Goal: Information Seeking & Learning: Learn about a topic

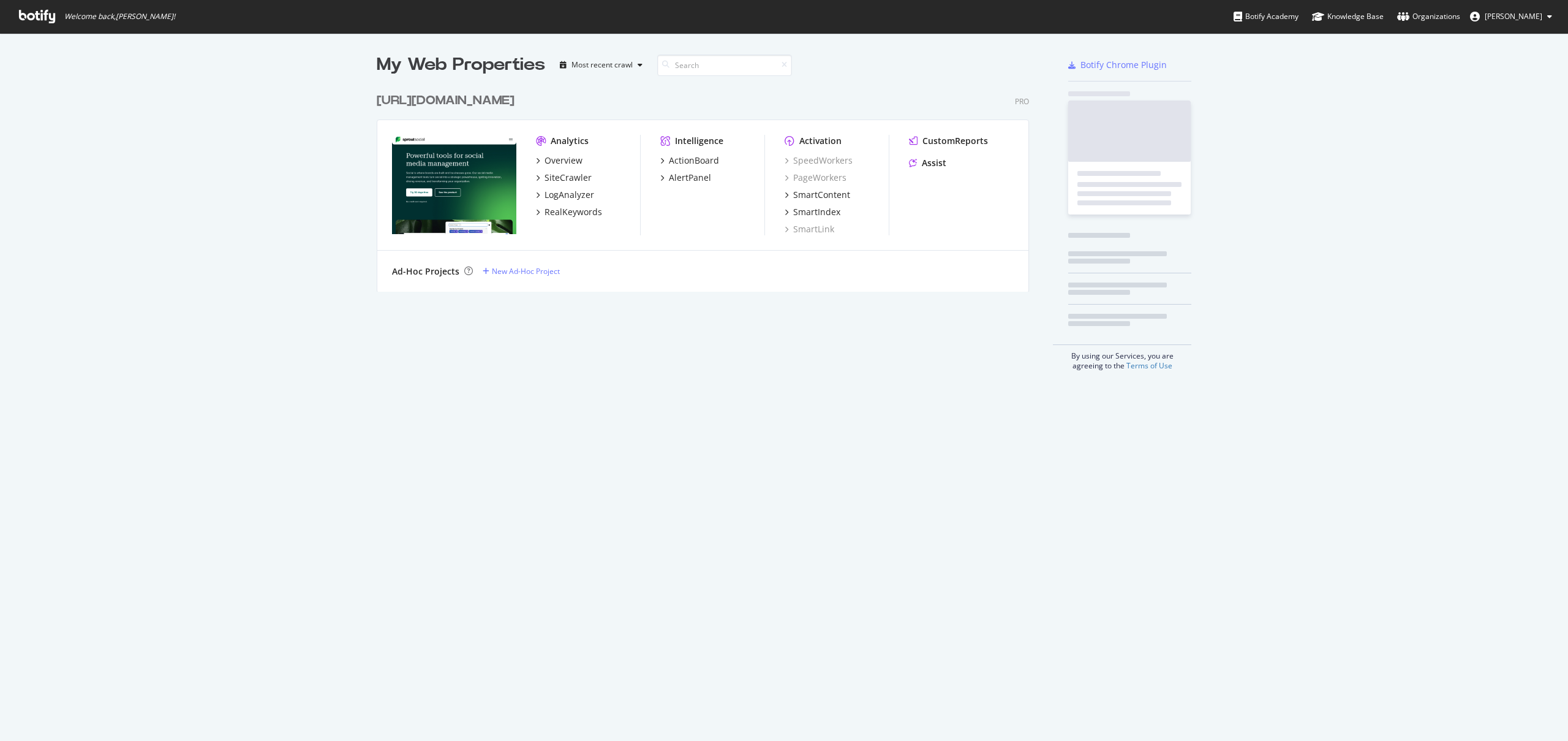
scroll to position [731, 1549]
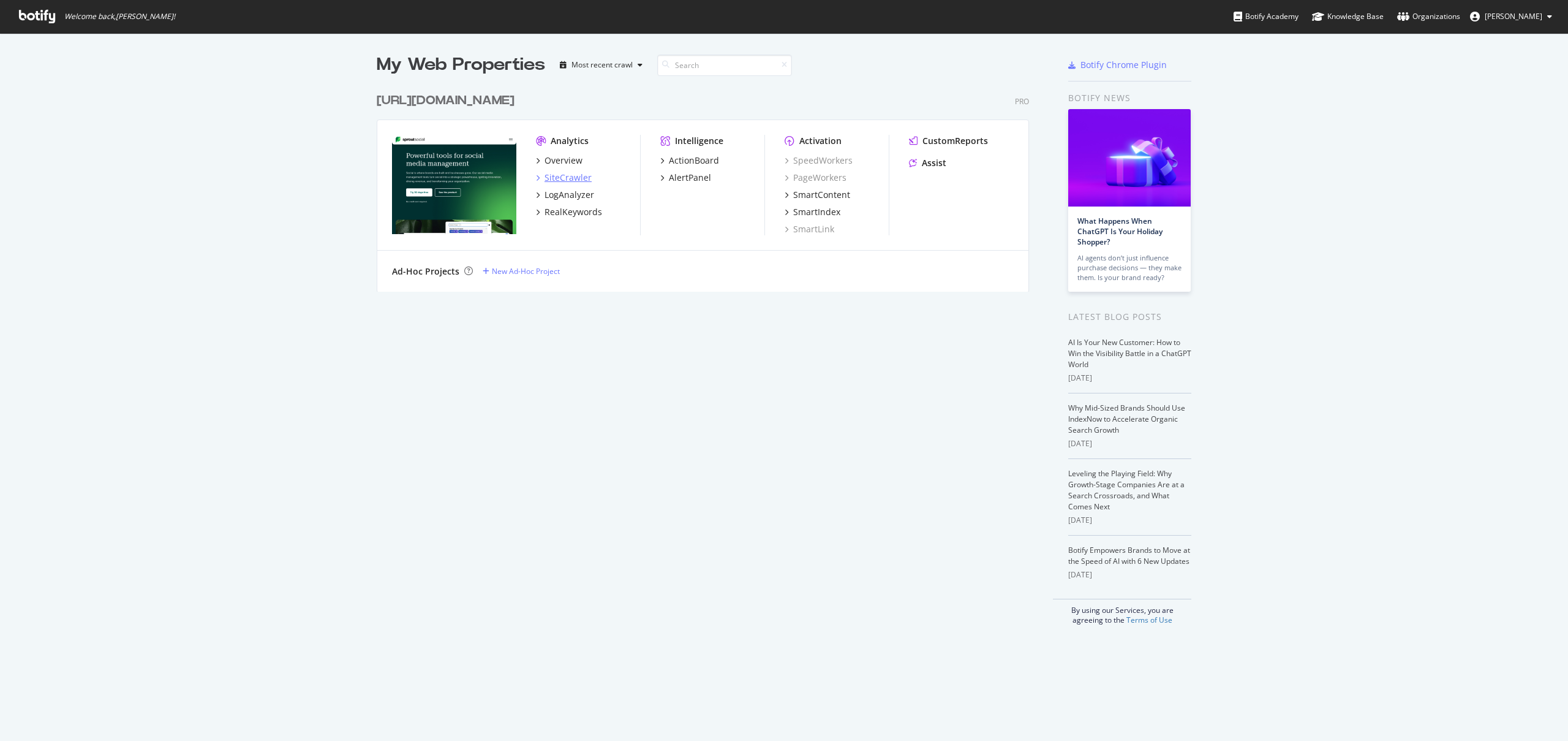
click at [544, 179] on div "SiteCrawler" at bounding box center [568, 178] width 47 height 13
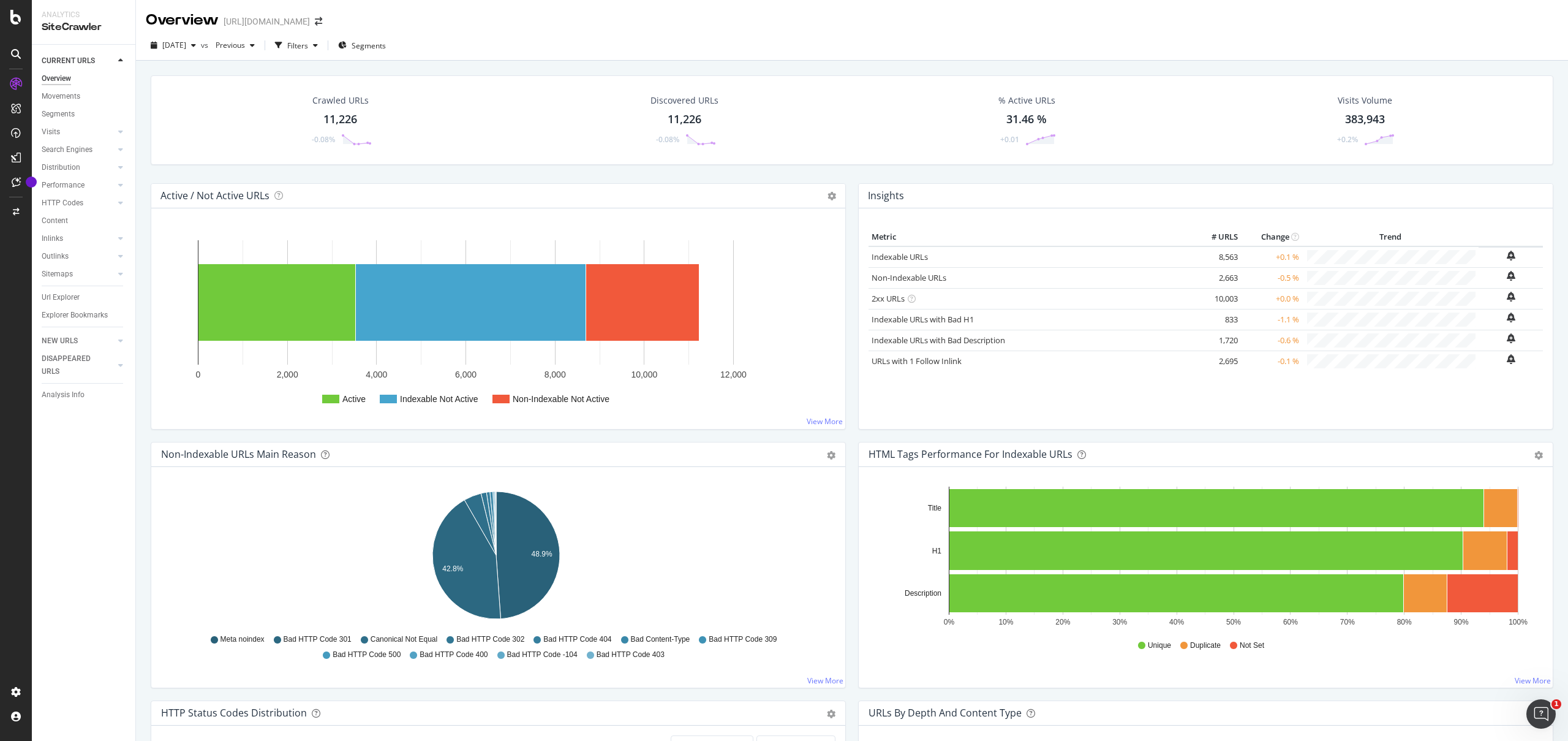
click at [331, 642] on span "Bad HTTP Code 301" at bounding box center [317, 639] width 68 height 11
click at [452, 533] on icon "A chart." at bounding box center [466, 560] width 68 height 119
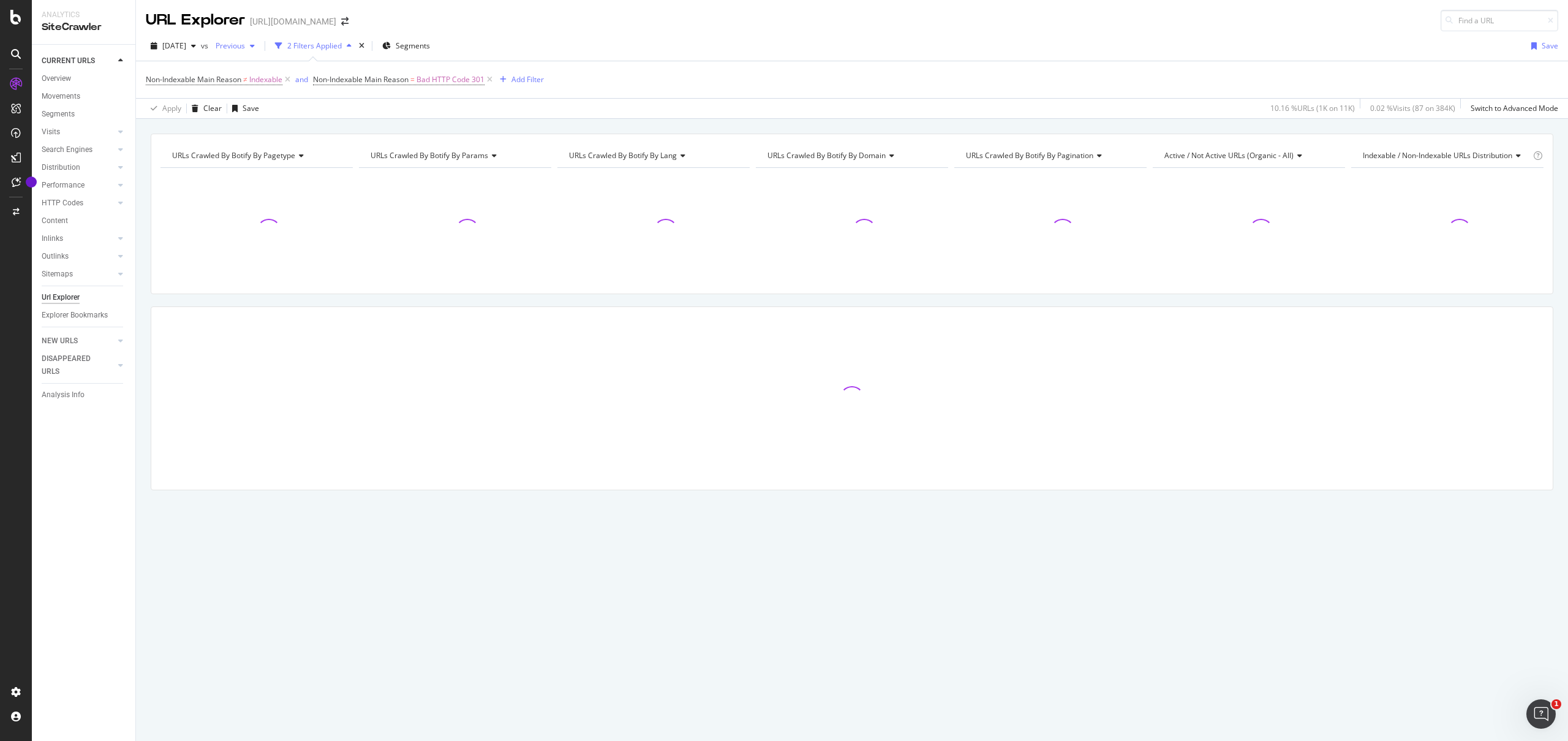
click at [260, 50] on div "Previous" at bounding box center [235, 46] width 49 height 18
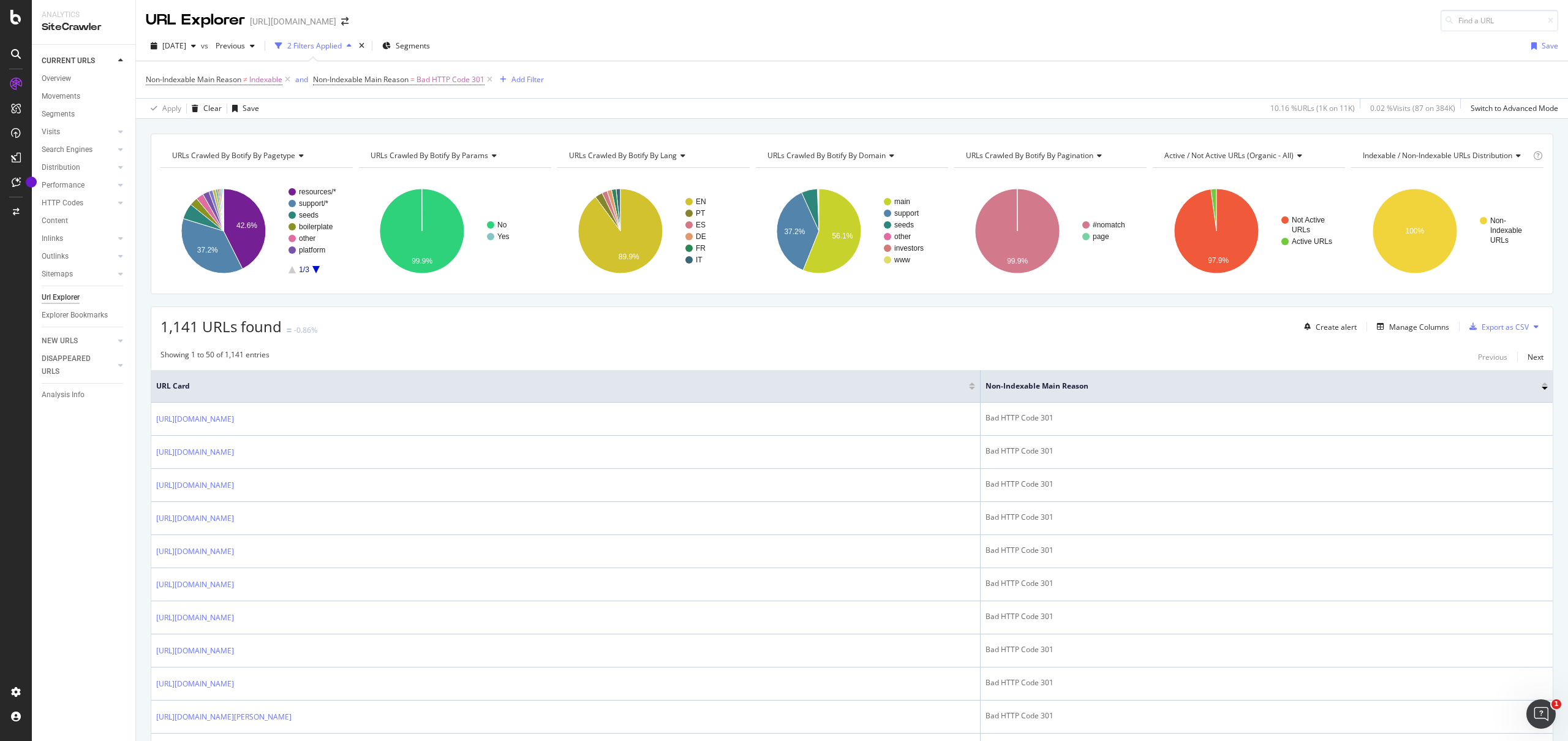
click at [613, 64] on div "Non-Indexable Main Reason ≠ Indexable and Non-Indexable Main Reason = Bad HTTP …" at bounding box center [852, 79] width 1412 height 37
click at [315, 190] on text "resources/*" at bounding box center [317, 192] width 37 height 9
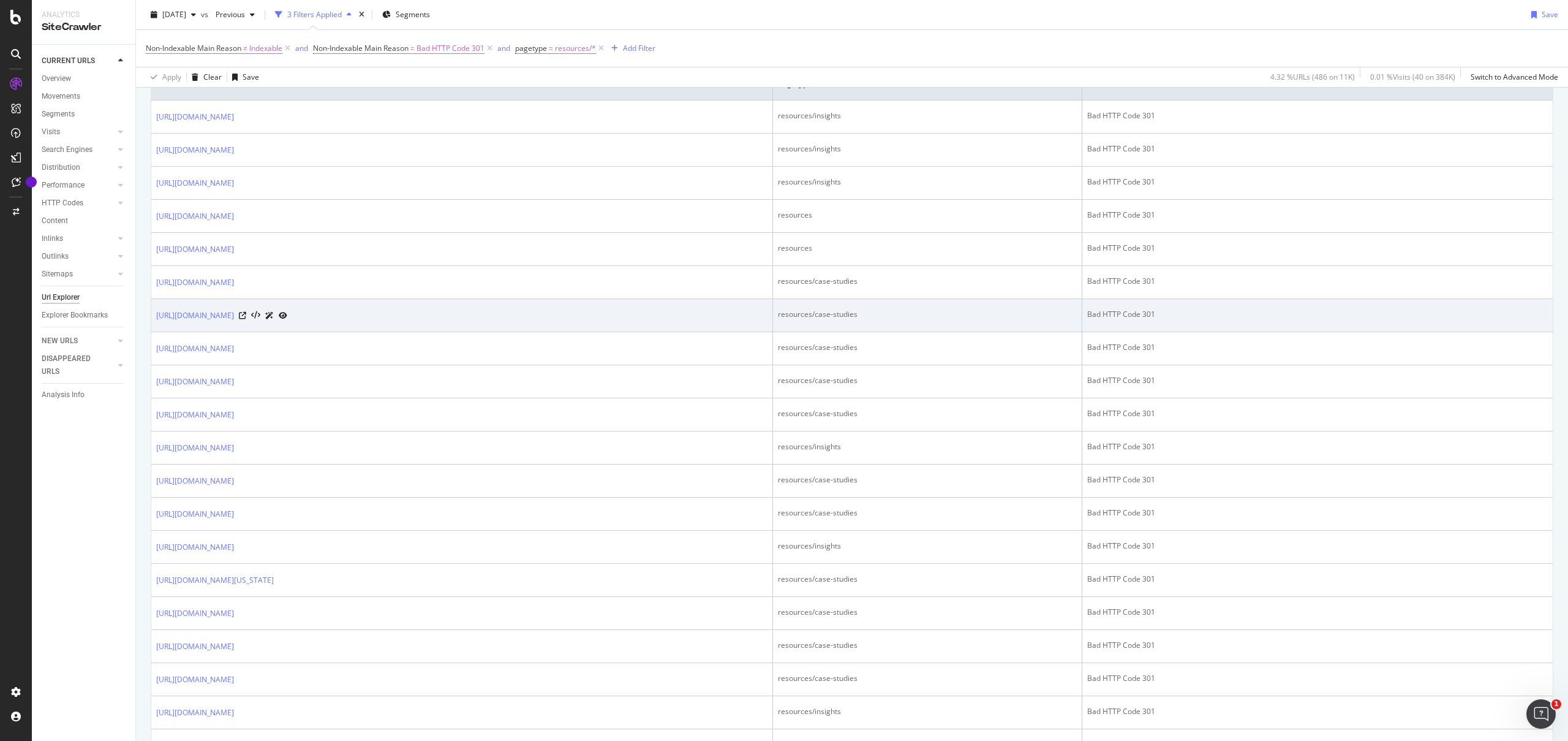
scroll to position [59, 0]
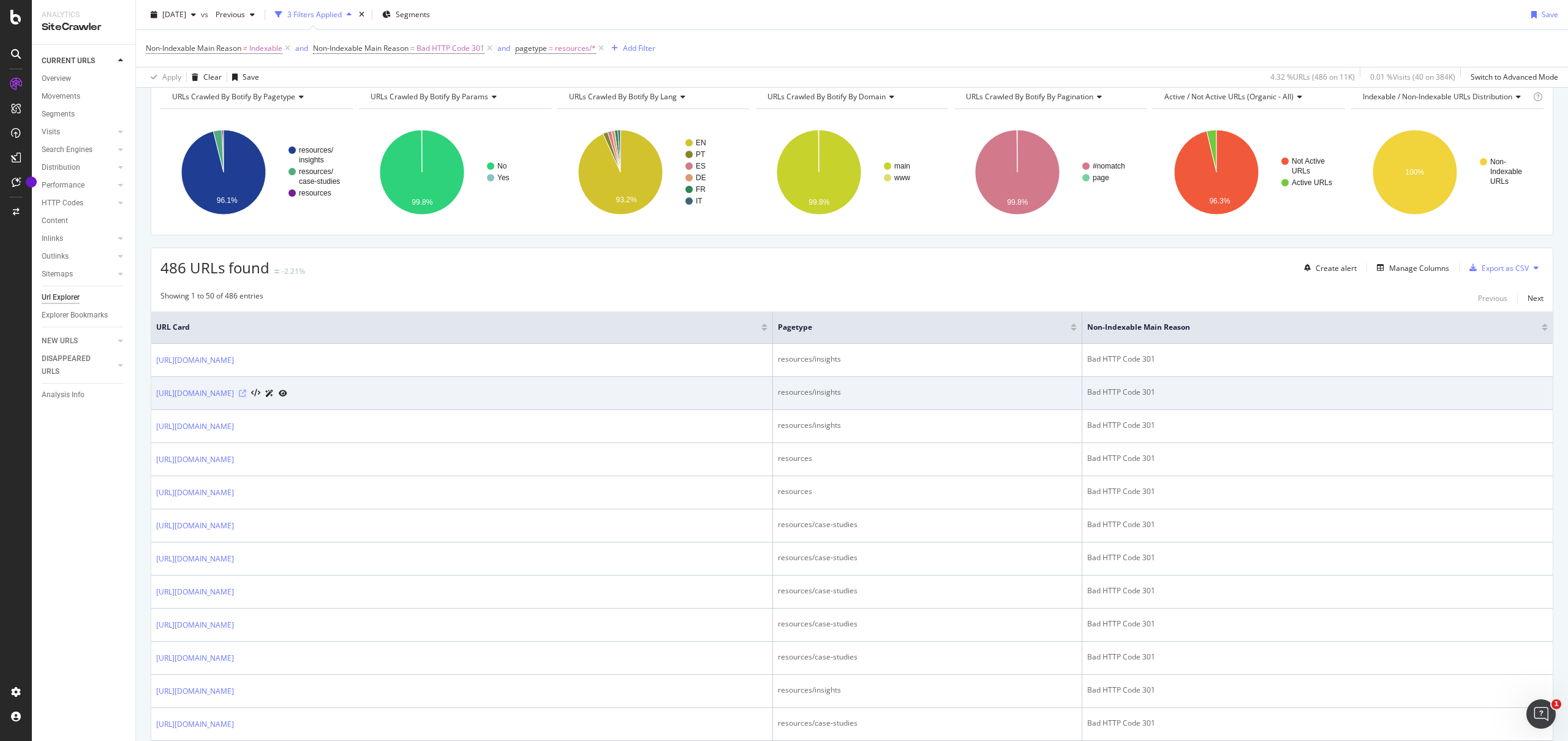
click at [246, 391] on icon at bounding box center [242, 393] width 7 height 7
click at [287, 395] on icon at bounding box center [283, 393] width 9 height 7
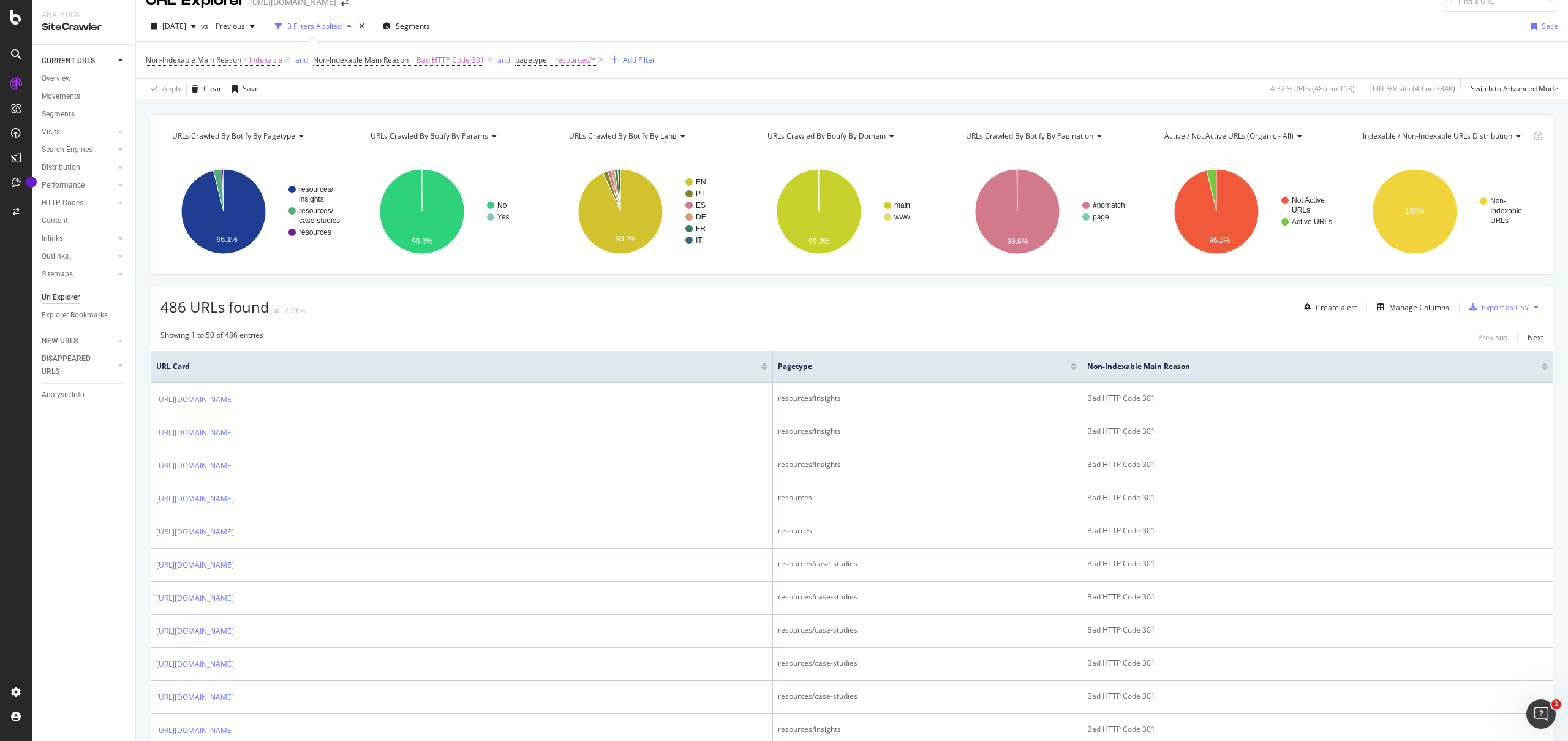
scroll to position [0, 0]
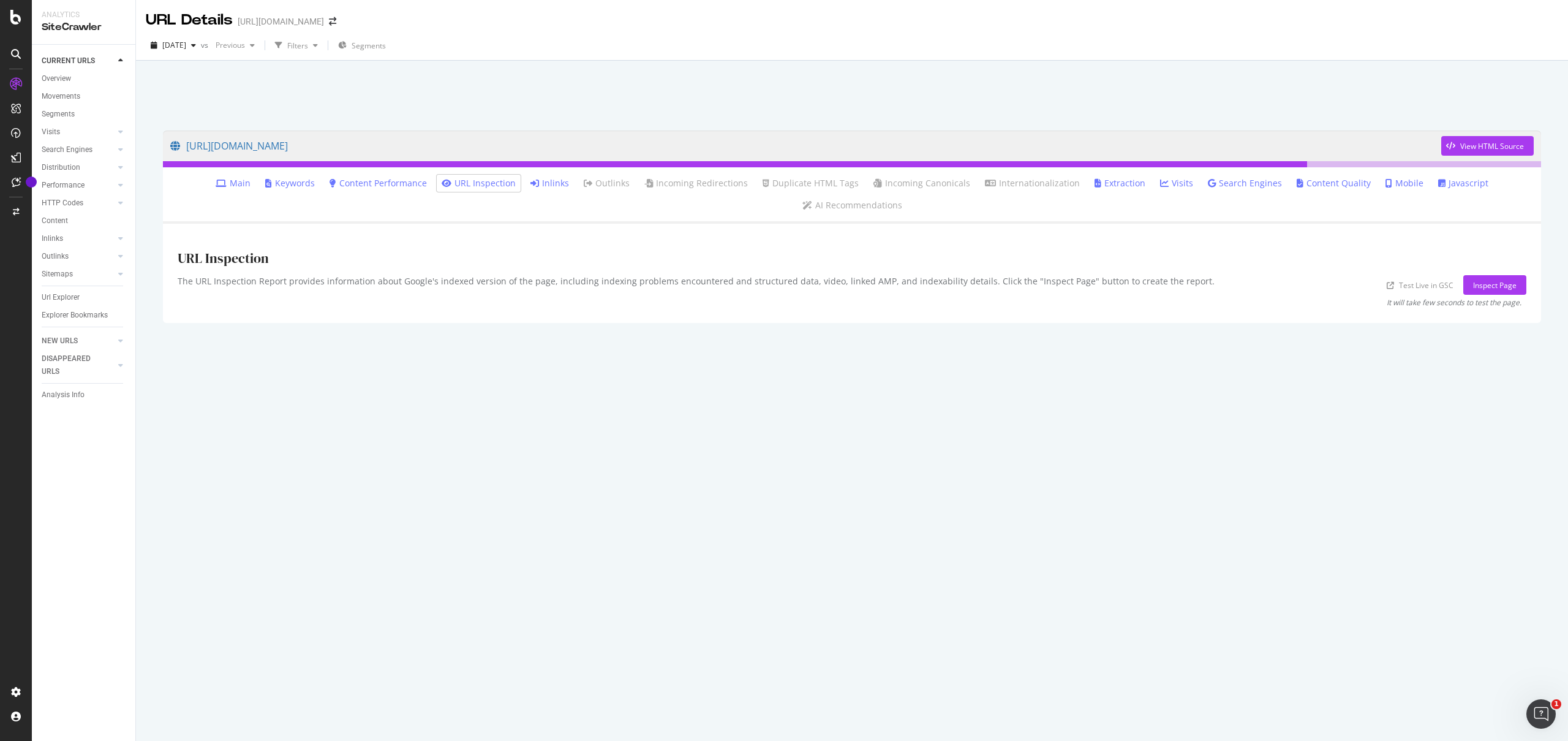
click at [531, 185] on icon at bounding box center [535, 183] width 9 height 9
